Goal: Navigation & Orientation: Find specific page/section

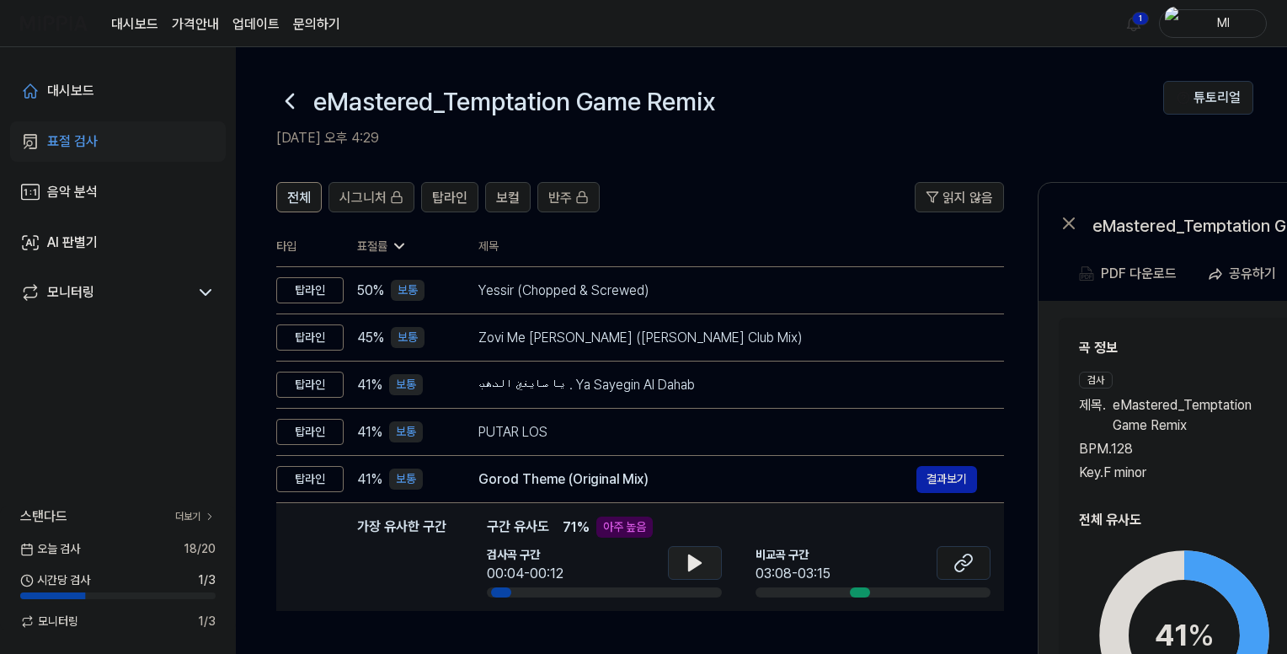
click at [700, 570] on icon at bounding box center [695, 562] width 20 height 20
click at [701, 569] on icon at bounding box center [695, 562] width 20 height 20
click at [1139, 22] on html "대시보드 가격안내 업데이트 문의하기 1 Ml 대시보드 표절 검사 음악 분석 AI 판별기 모니터링 스탠다드 더보기 오늘 검사 18 / 20 시간…" at bounding box center [643, 327] width 1287 height 654
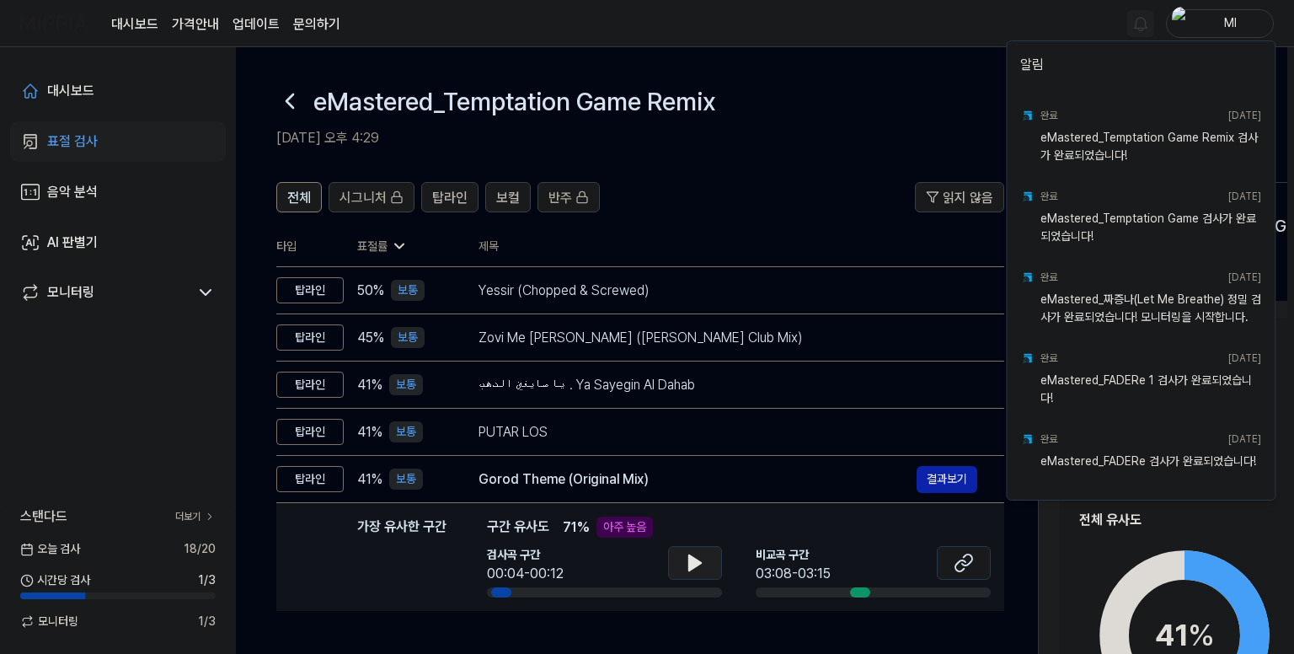
click at [919, 42] on html "대시보드 가격안내 업데이트 문의하기 Ml 대시보드 표절 검사 음악 분석 AI 판별기 모니터링 스탠다드 더보기 오늘 검사 18 / 20 시간당 …" at bounding box center [647, 327] width 1294 height 654
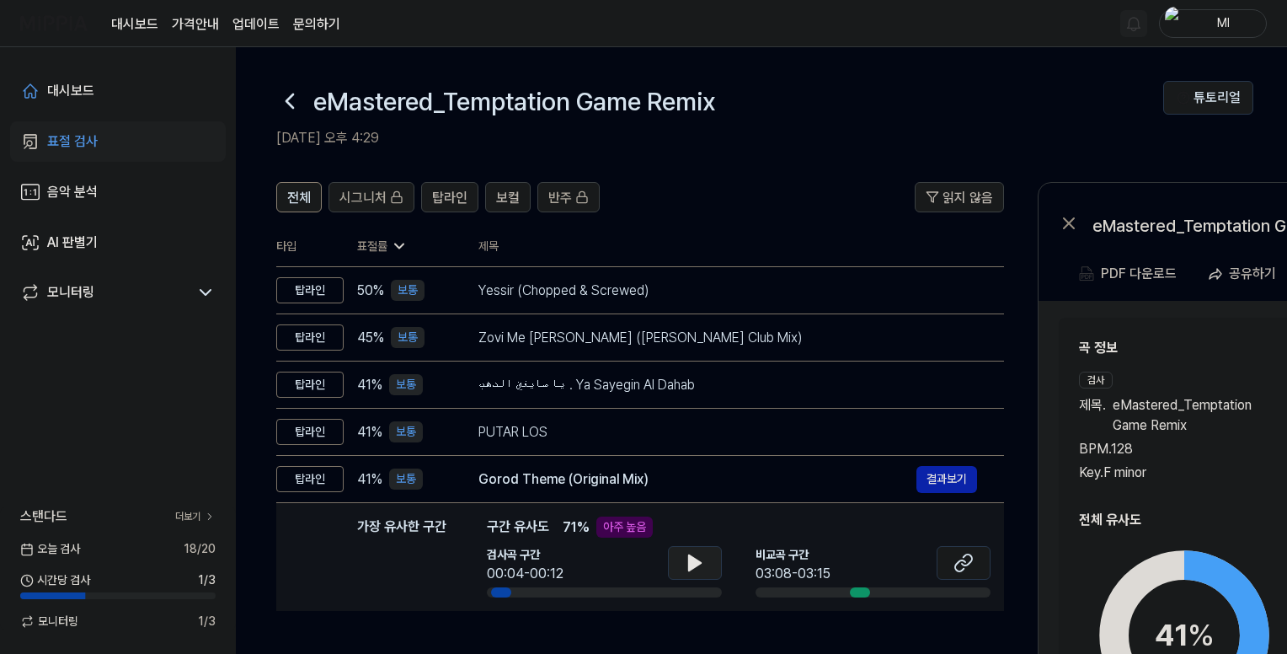
click at [285, 103] on icon at bounding box center [289, 101] width 27 height 27
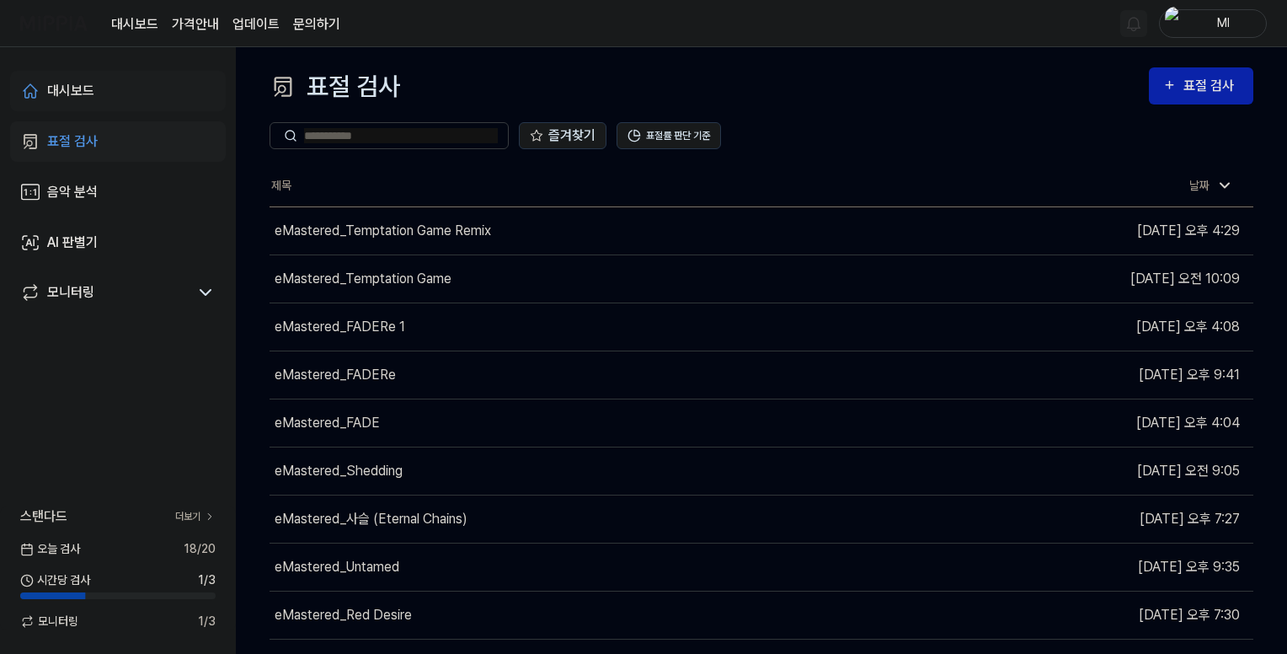
click at [83, 88] on div "대시보드" at bounding box center [70, 91] width 47 height 20
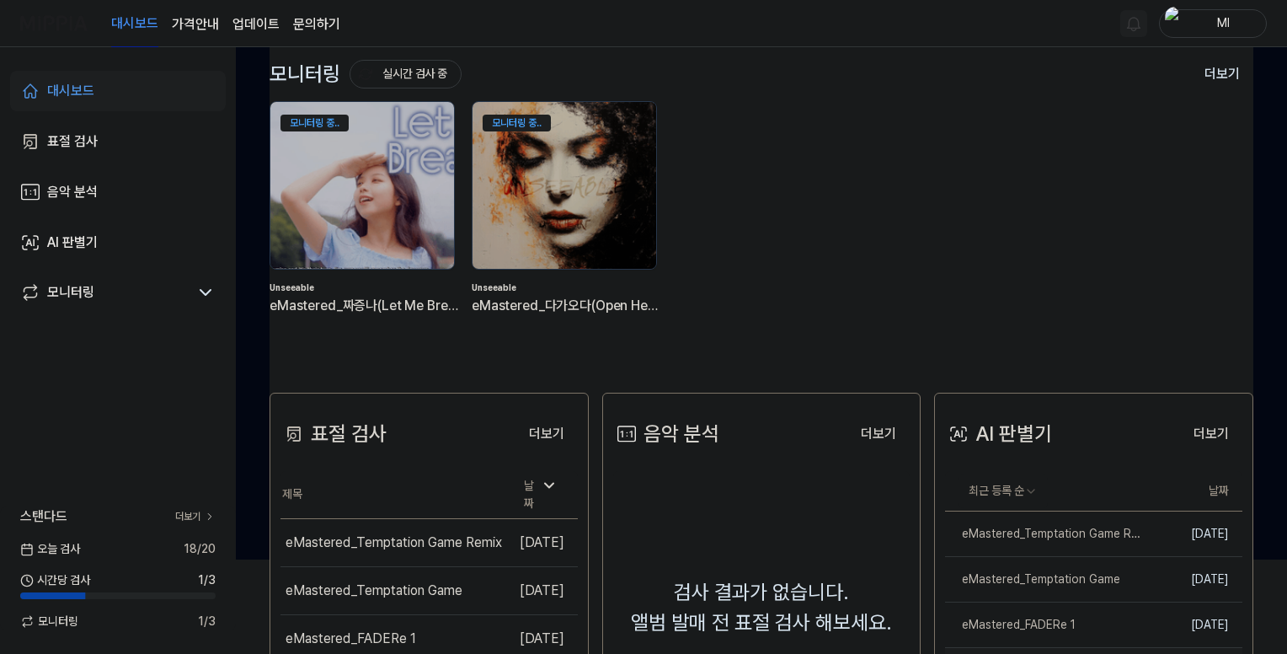
scroll to position [337, 0]
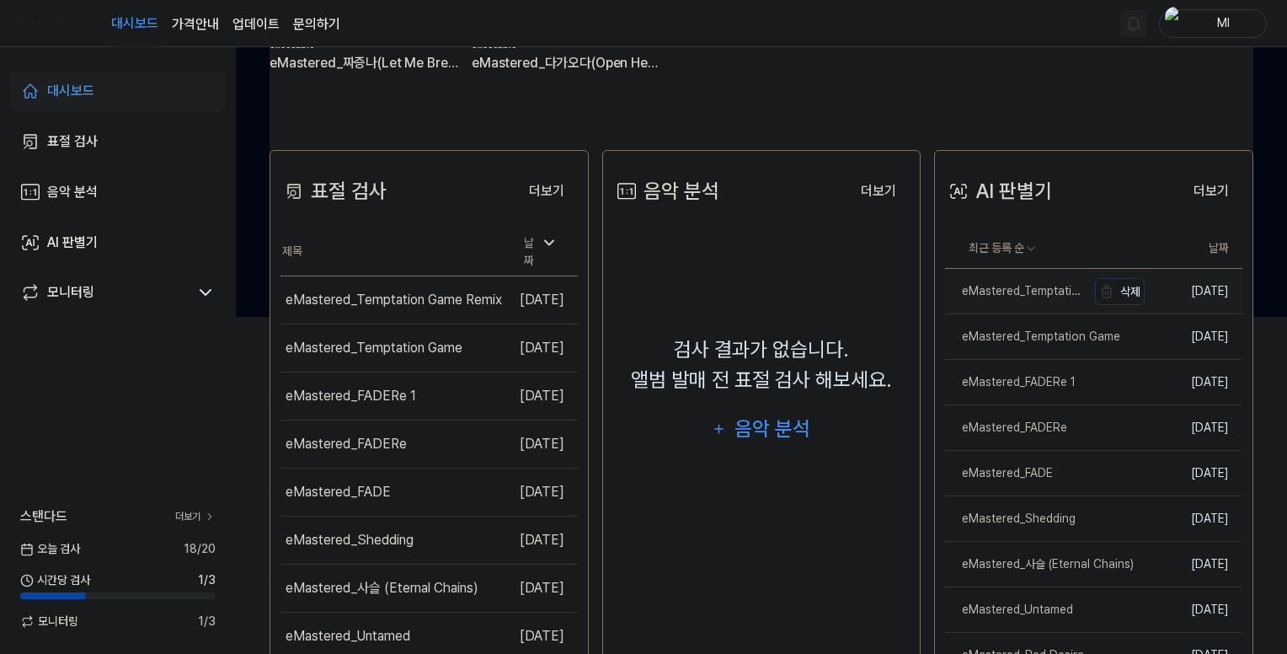
click at [1040, 294] on div "eMastered_Temptation Game Remix" at bounding box center [1015, 291] width 141 height 18
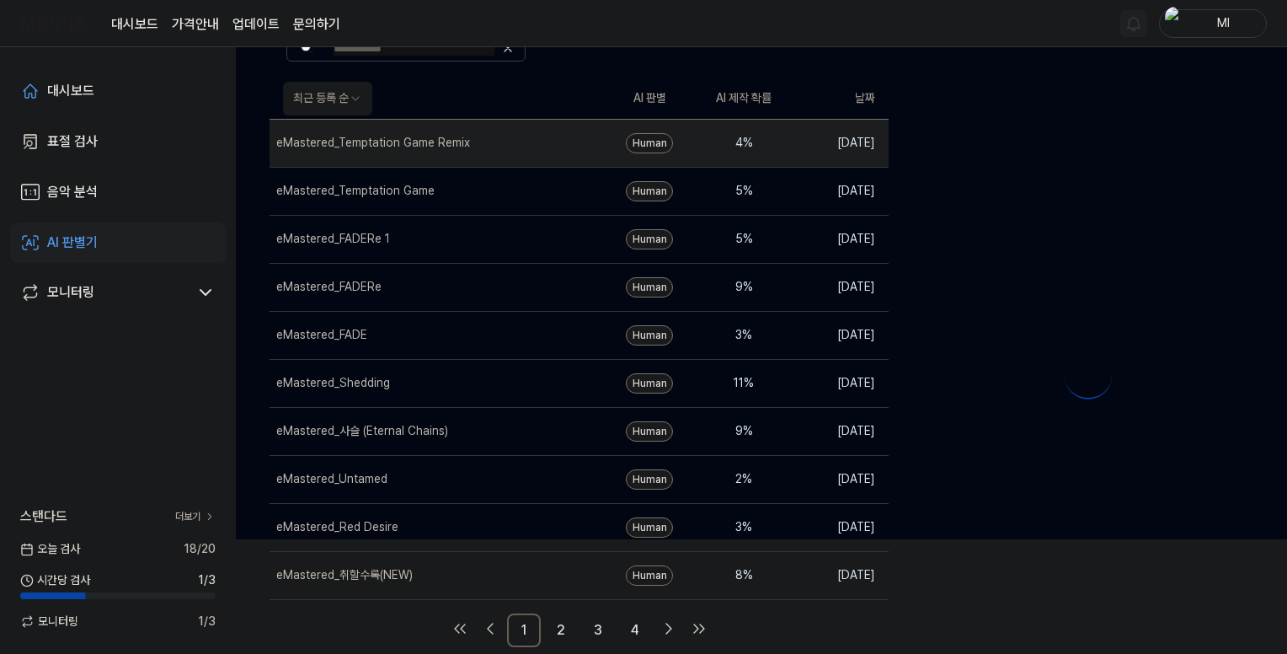
scroll to position [0, 0]
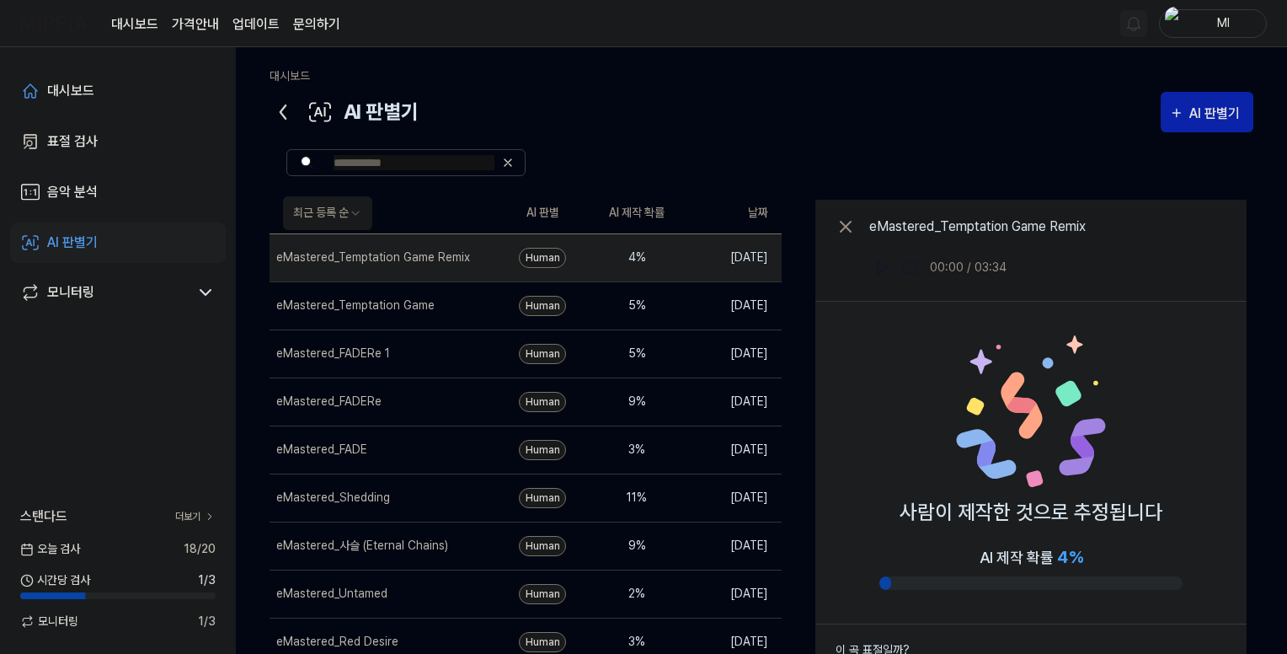
click at [282, 111] on icon at bounding box center [282, 112] width 27 height 27
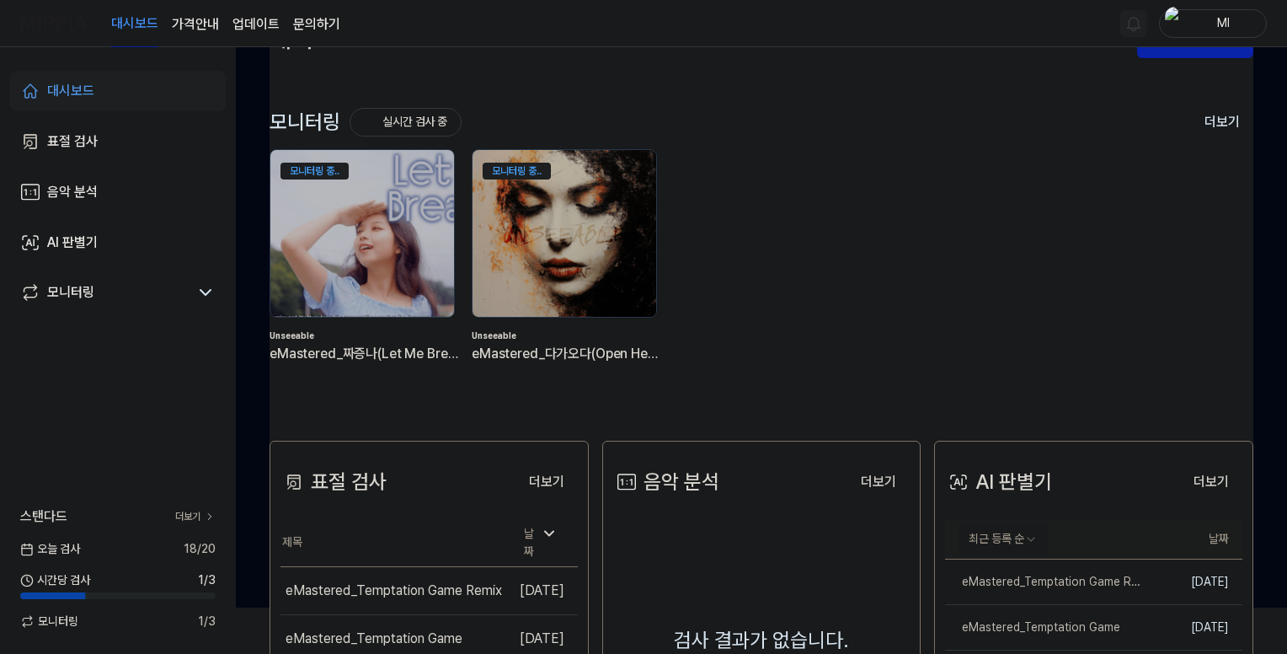
scroll to position [168, 0]
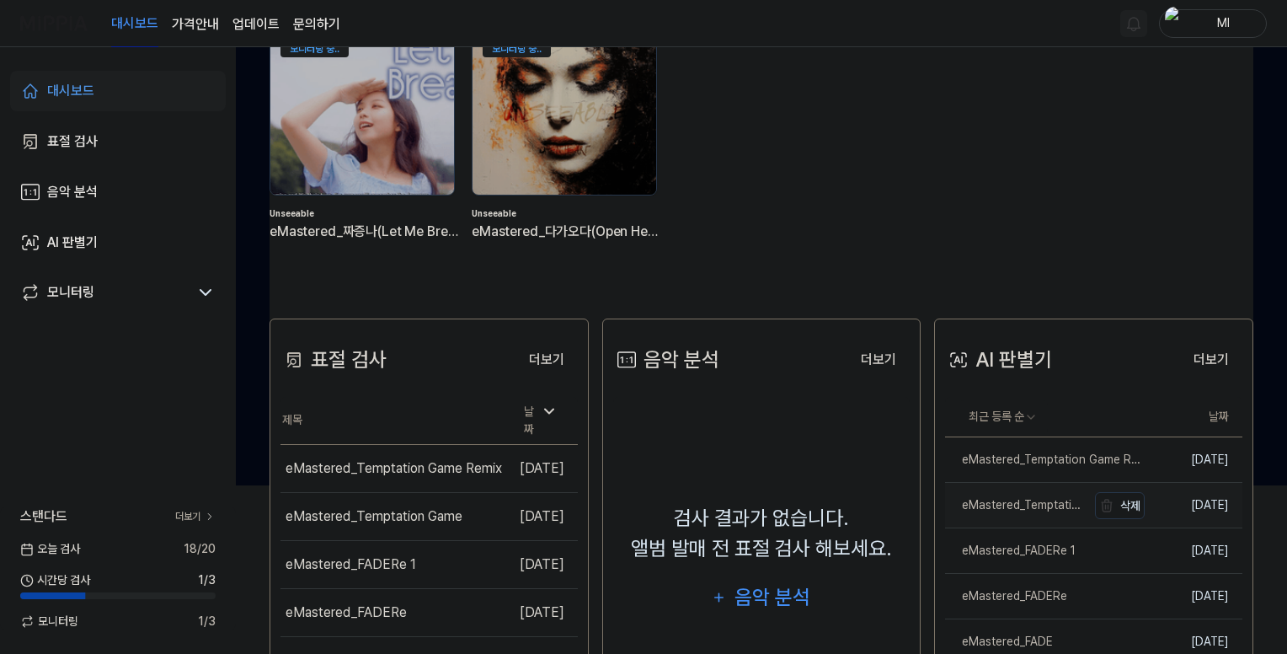
click at [1032, 503] on div "eMastered_Temptation Game" at bounding box center [1015, 505] width 141 height 18
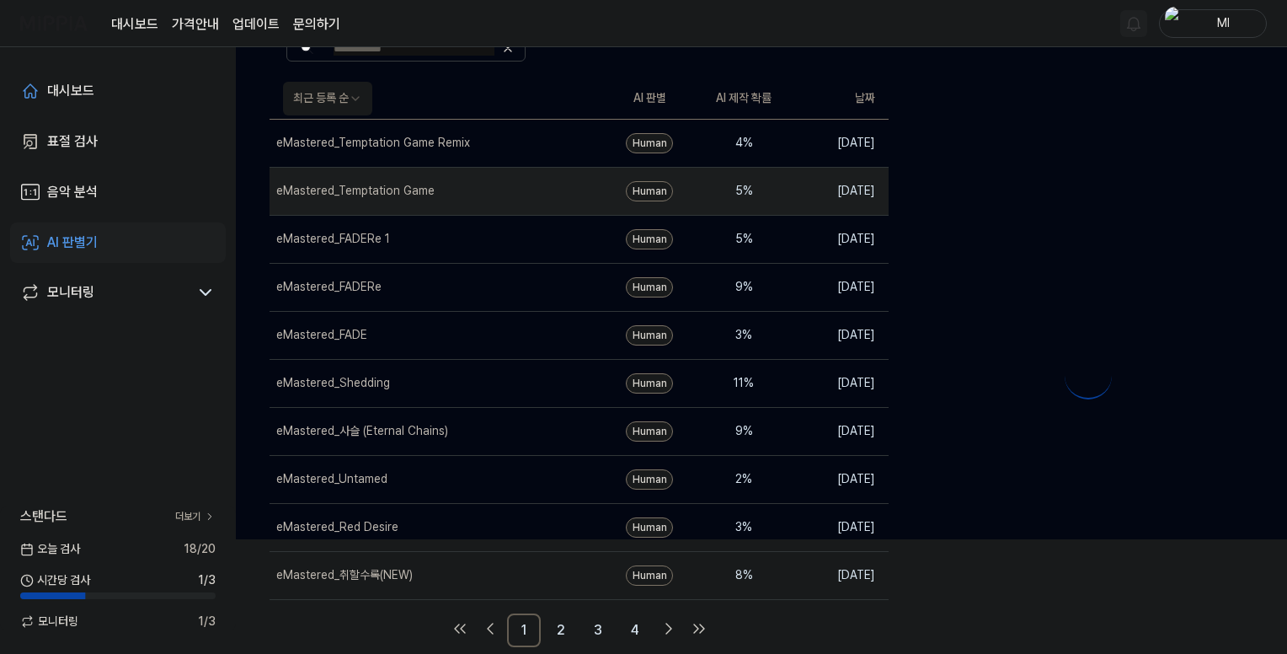
scroll to position [0, 0]
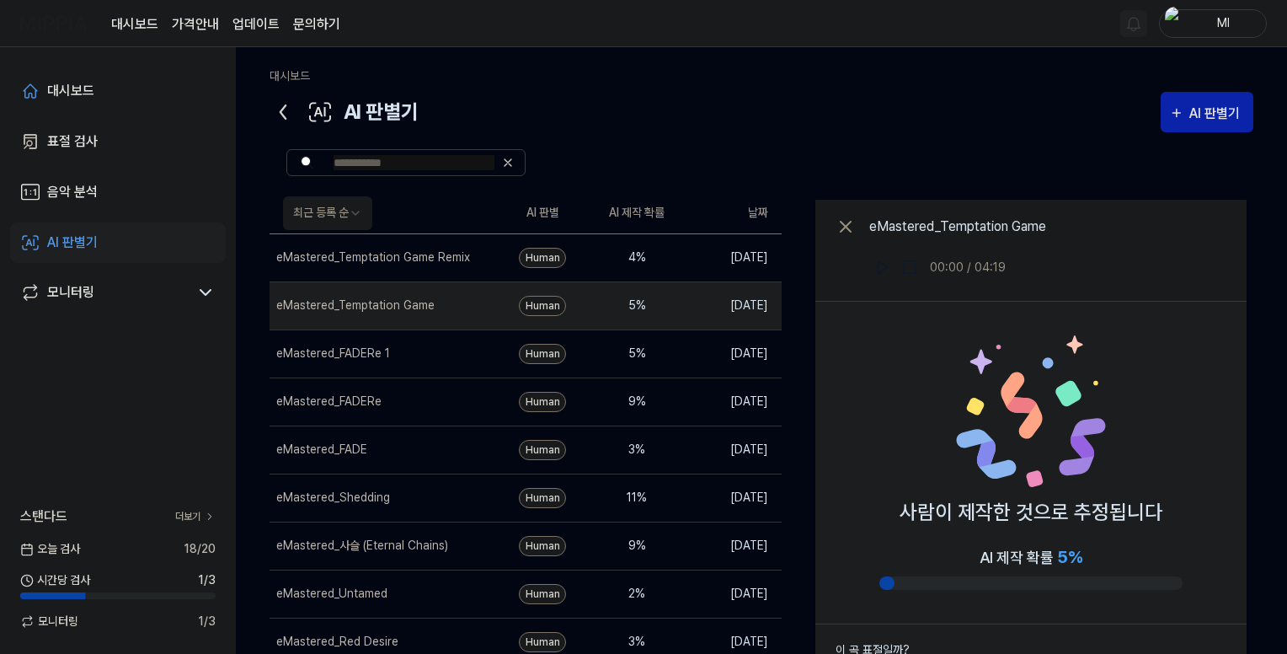
click at [279, 115] on icon at bounding box center [282, 112] width 27 height 27
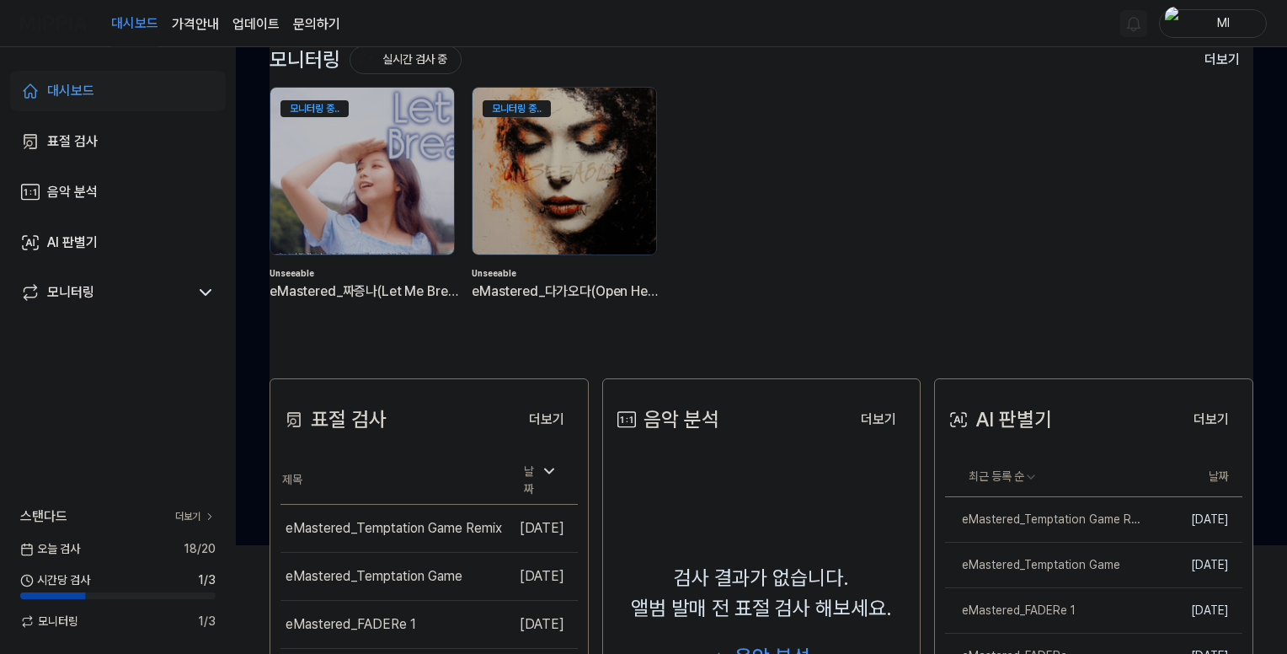
scroll to position [253, 0]
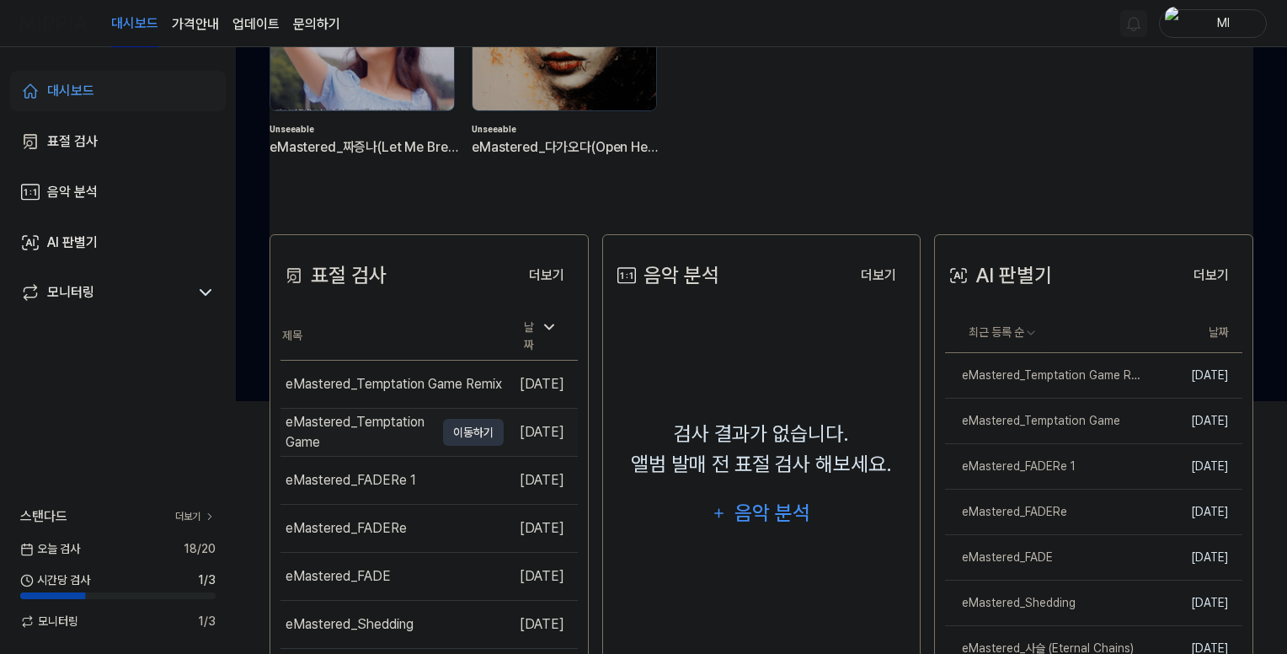
click at [339, 425] on div "eMastered_Temptation Game" at bounding box center [359, 432] width 149 height 40
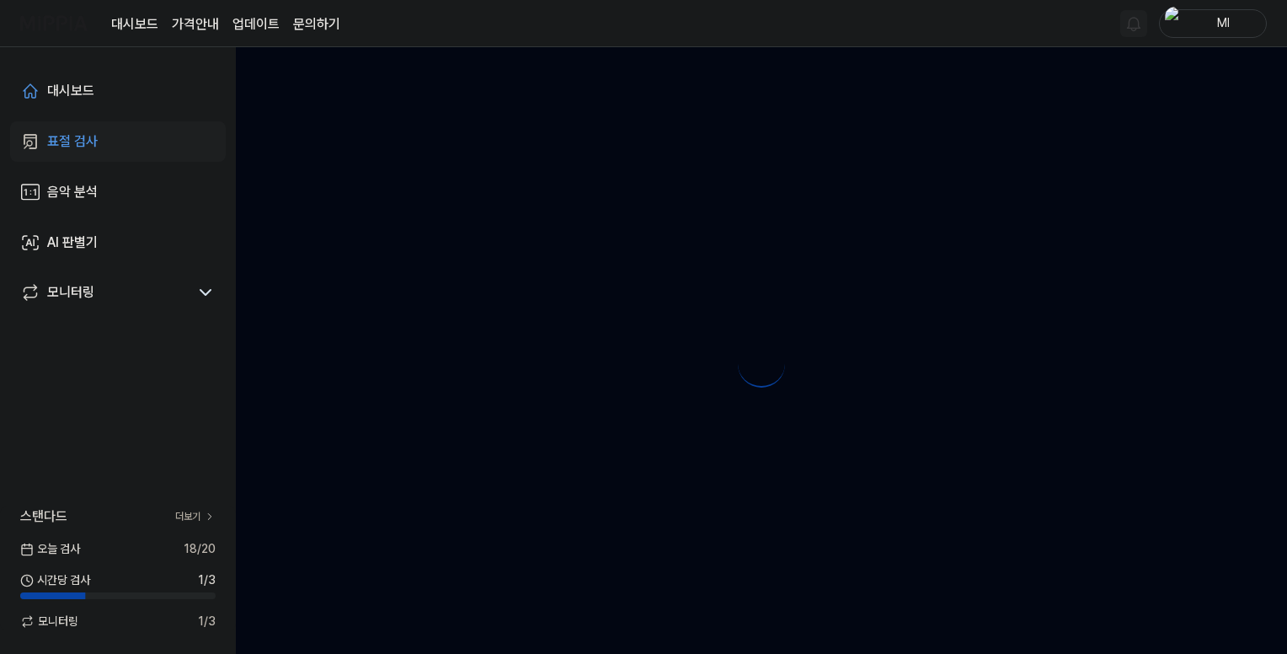
scroll to position [0, 0]
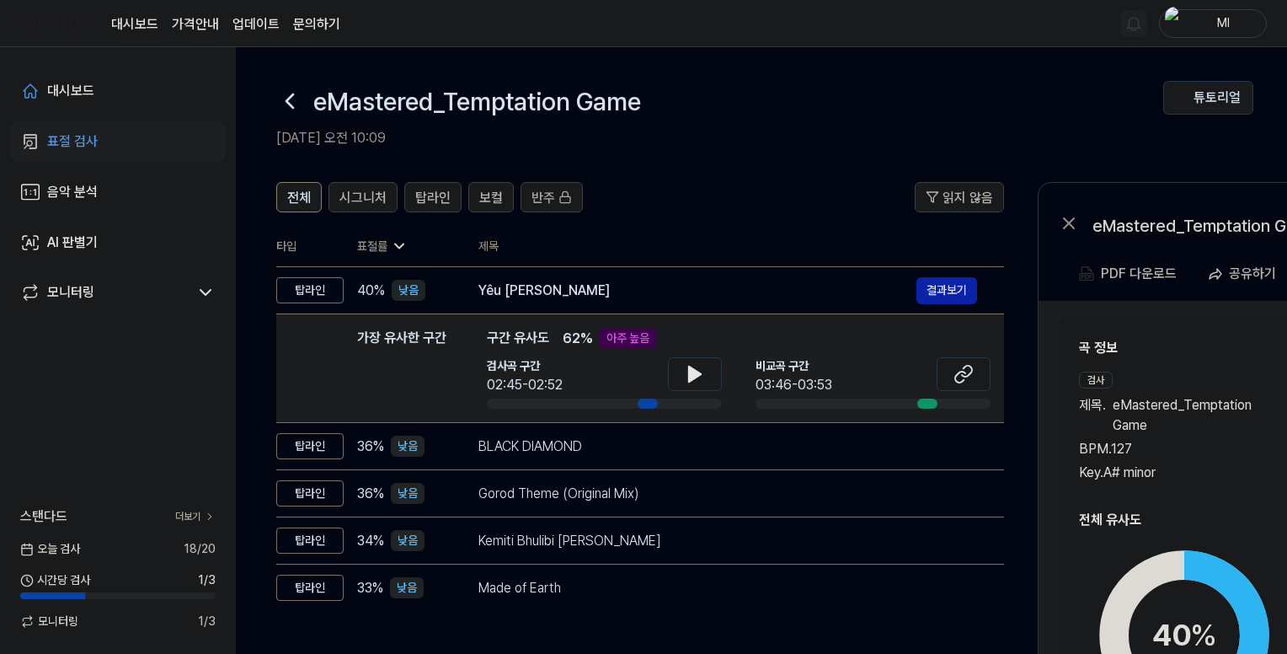
click at [291, 100] on icon at bounding box center [289, 101] width 27 height 27
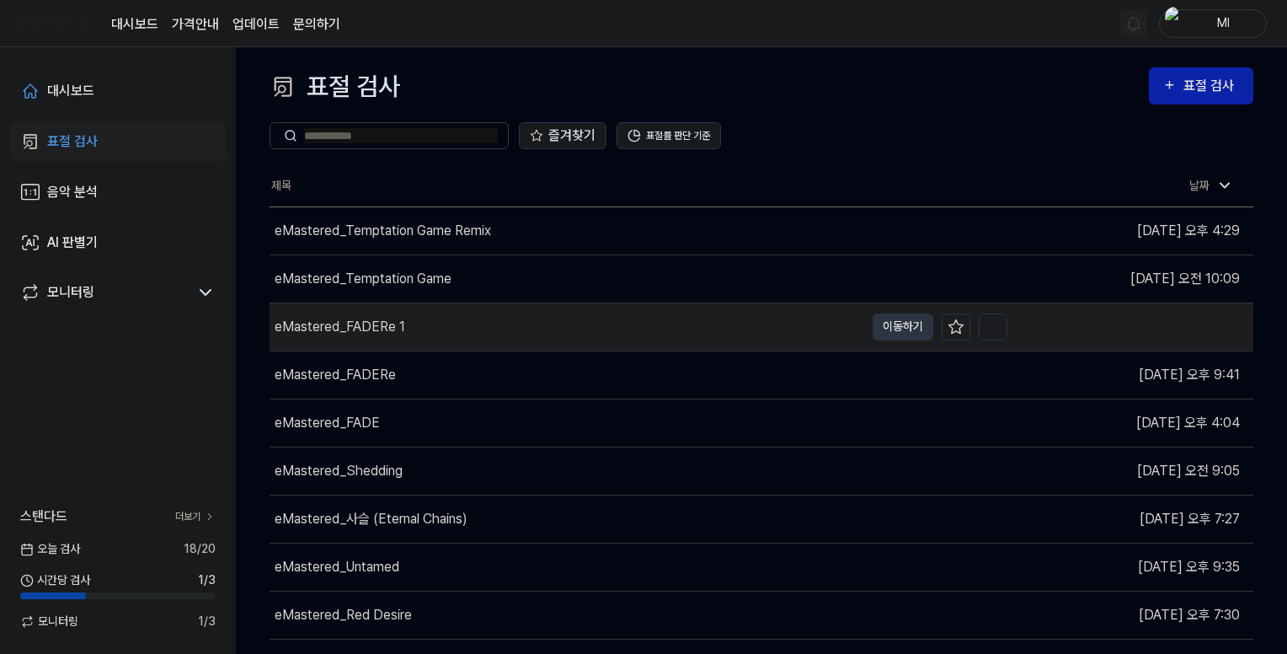
click at [346, 324] on div "eMastered_FADERe 1" at bounding box center [340, 327] width 131 height 20
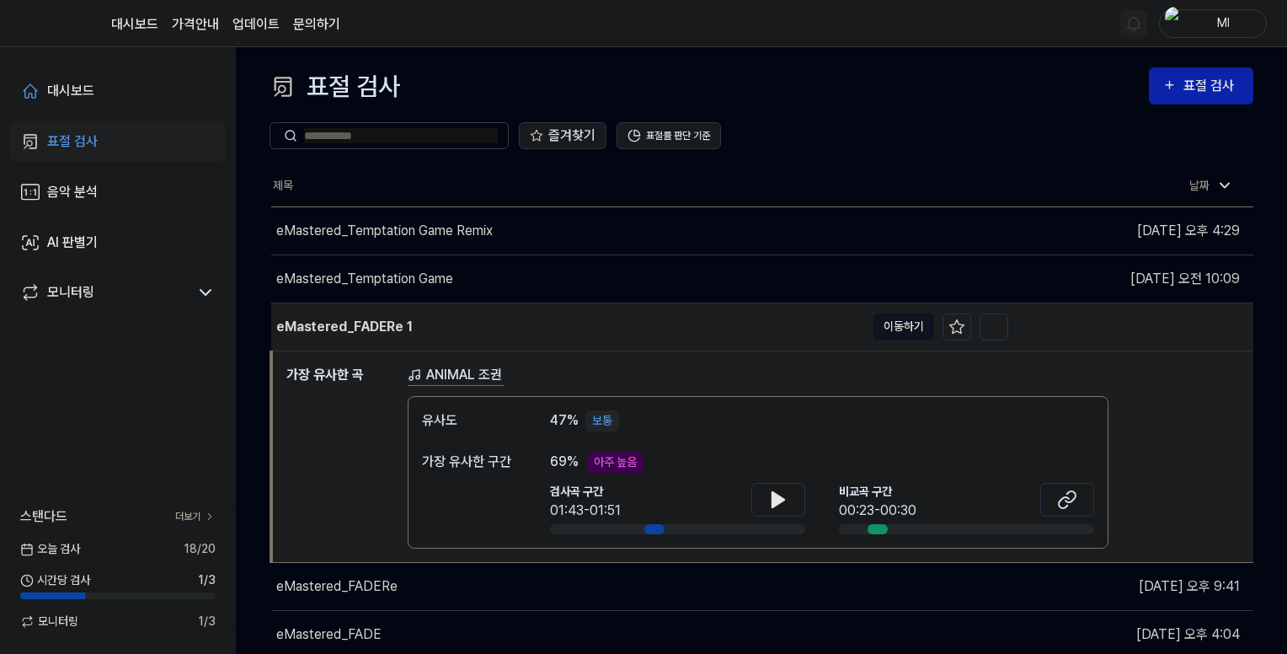
click at [902, 324] on button "이동하기" at bounding box center [903, 326] width 61 height 27
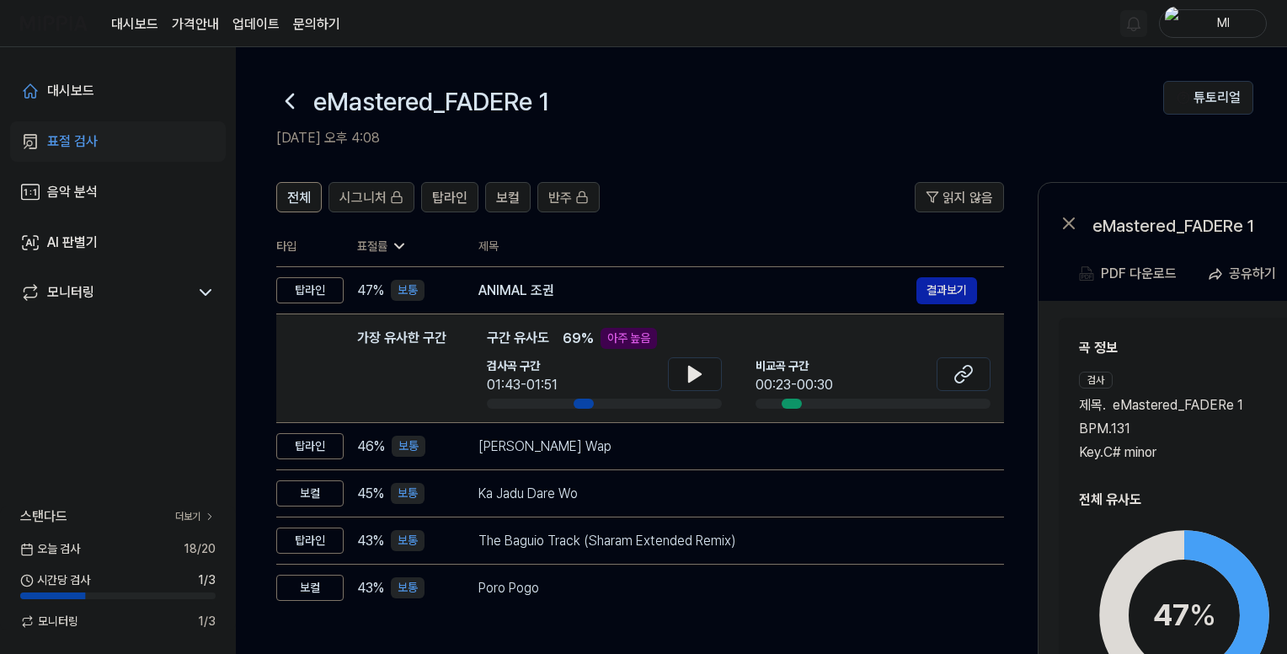
click at [286, 97] on icon at bounding box center [289, 101] width 27 height 27
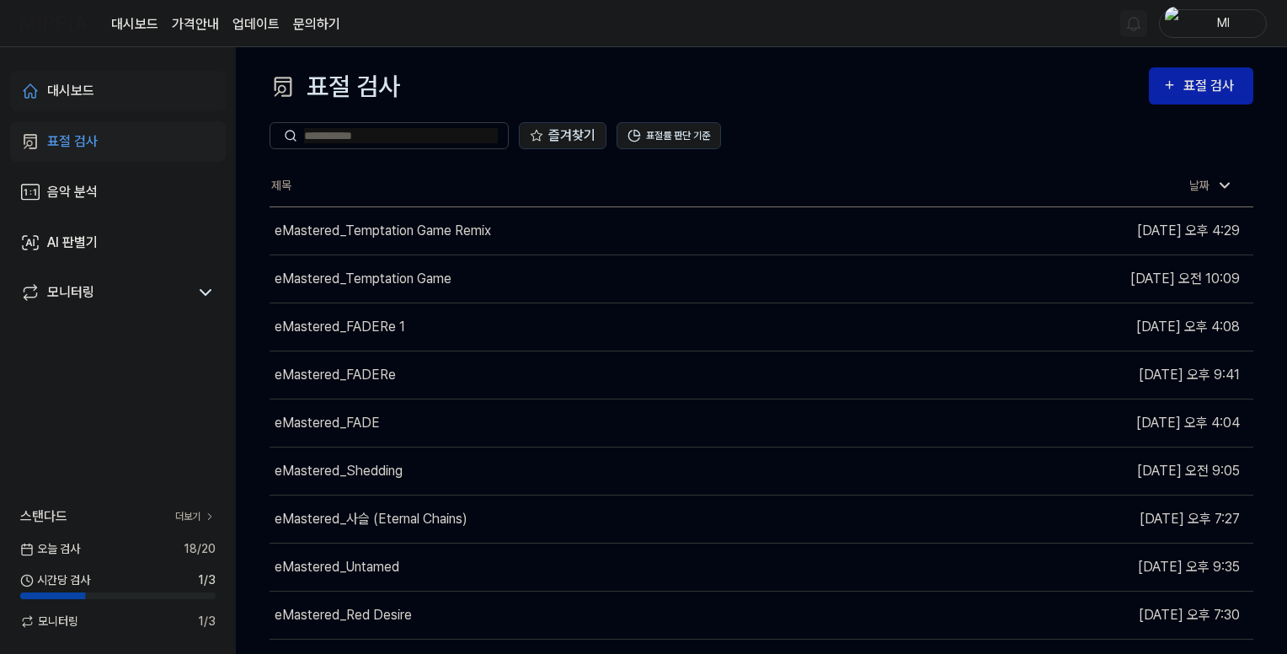
click at [84, 76] on link "대시보드" at bounding box center [118, 91] width 216 height 40
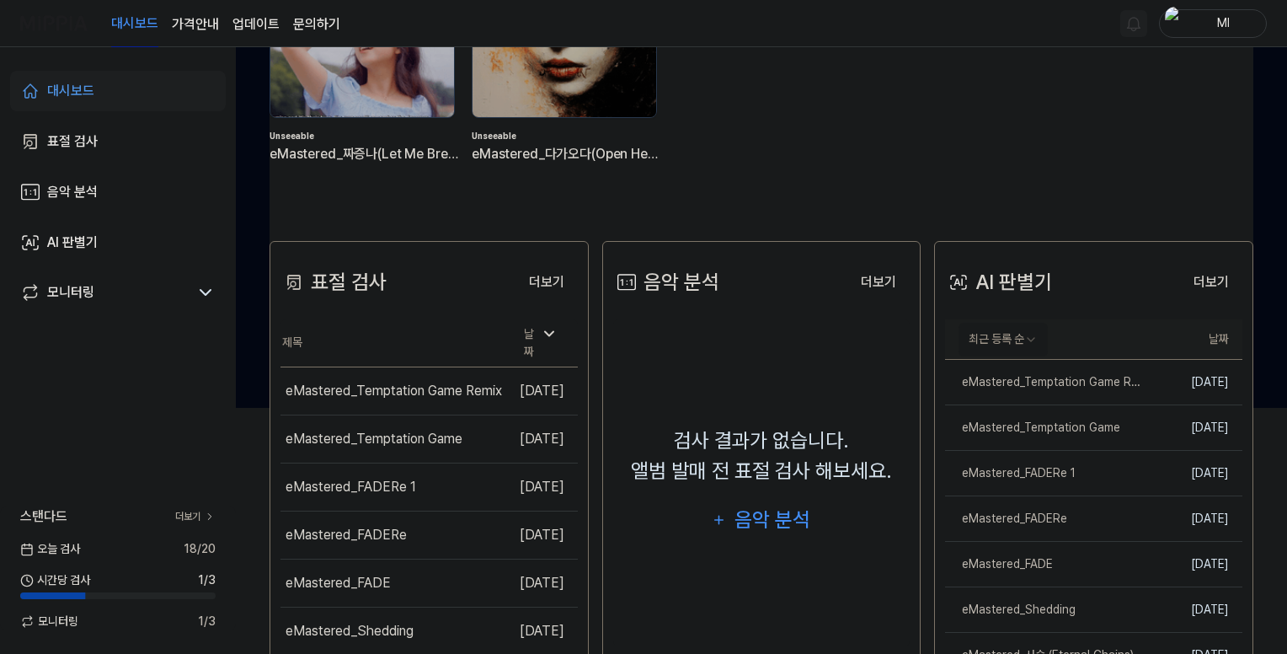
scroll to position [253, 0]
